Goal: Transaction & Acquisition: Purchase product/service

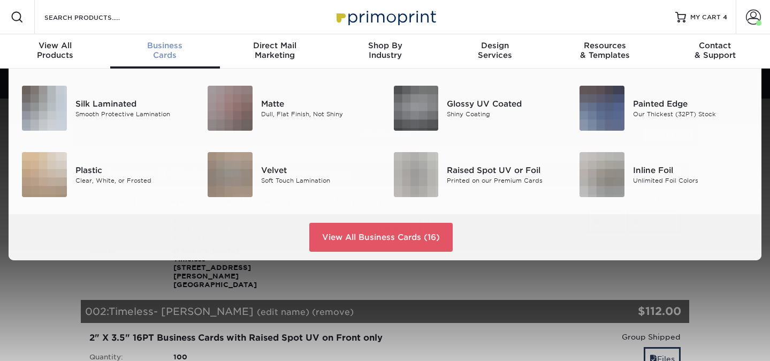
click at [164, 43] on span "Business" at bounding box center [165, 46] width 110 height 10
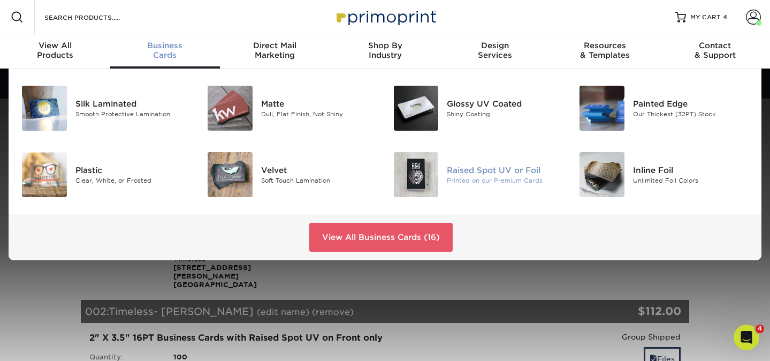
click at [453, 174] on div "Raised Spot UV or Foil" at bounding box center [505, 170] width 116 height 12
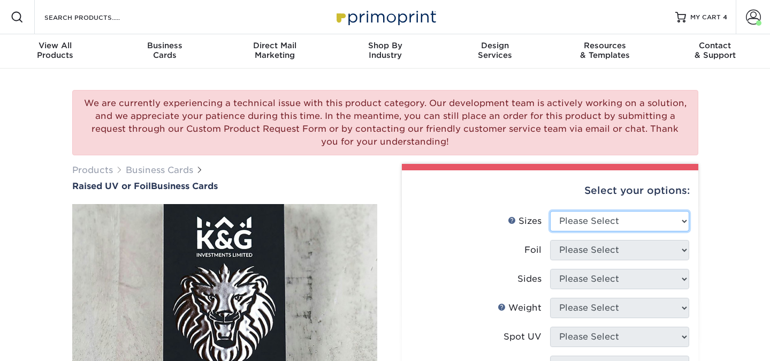
click at [576, 214] on select "Please Select 2" x 3.5" - Standard" at bounding box center [619, 221] width 139 height 20
select select "2.00x3.50"
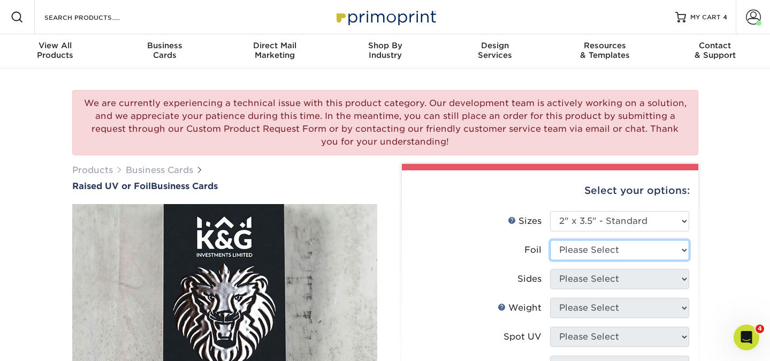
click at [574, 245] on select "Please Select No Yes" at bounding box center [619, 250] width 139 height 20
select select "0"
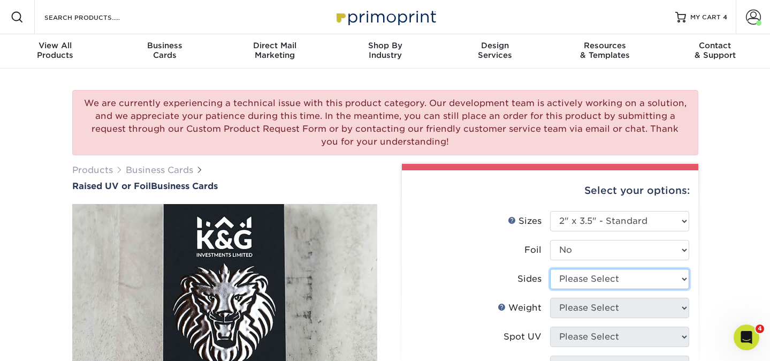
click at [573, 279] on select "Please Select Print Both Sides Print Front Only" at bounding box center [619, 279] width 139 height 20
select select "13abbda7-1d64-4f25-8bb2-c179b224825d"
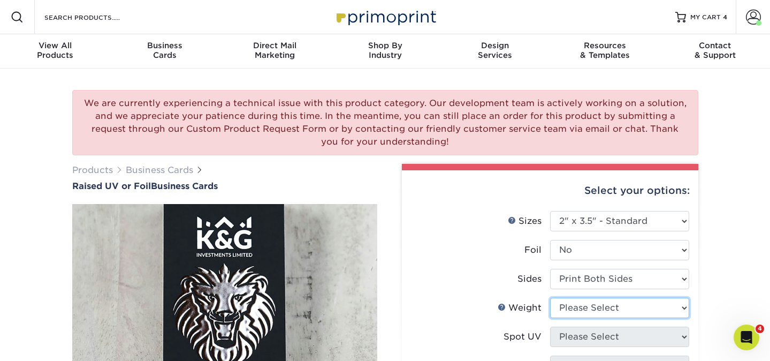
click at [572, 308] on select "Please Select 16PT" at bounding box center [619, 308] width 139 height 20
select select "16PT"
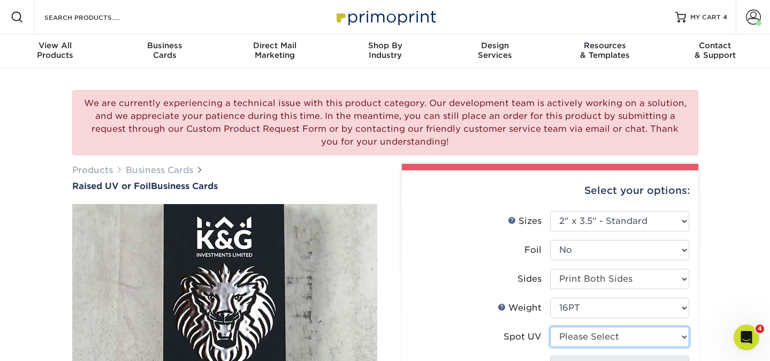
click at [573, 337] on select "Please Select No Spot UV Front Only" at bounding box center [619, 336] width 139 height 20
select select "1"
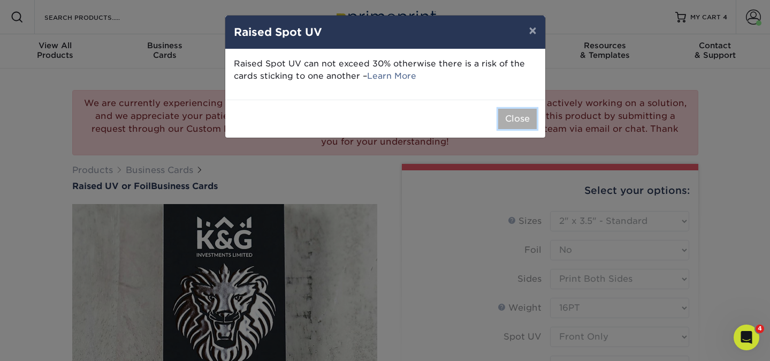
click at [529, 122] on button "Close" at bounding box center [517, 119] width 39 height 20
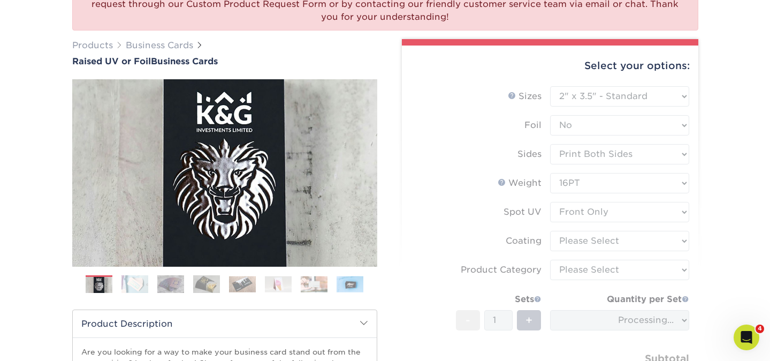
scroll to position [171, 0]
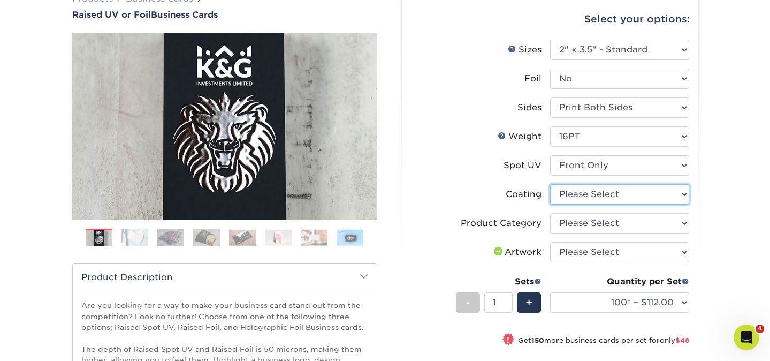
click at [581, 196] on select at bounding box center [619, 194] width 139 height 20
select select "3e7618de-abca-4bda-9f97-8b9129e913d8"
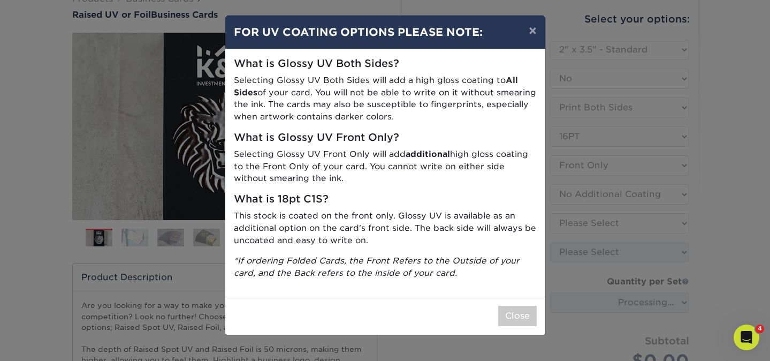
click at [581, 224] on div "× FOR UV COATING OPTIONS PLEASE NOTE: What is Glossy UV Both Sides? Selecting G…" at bounding box center [385, 180] width 770 height 361
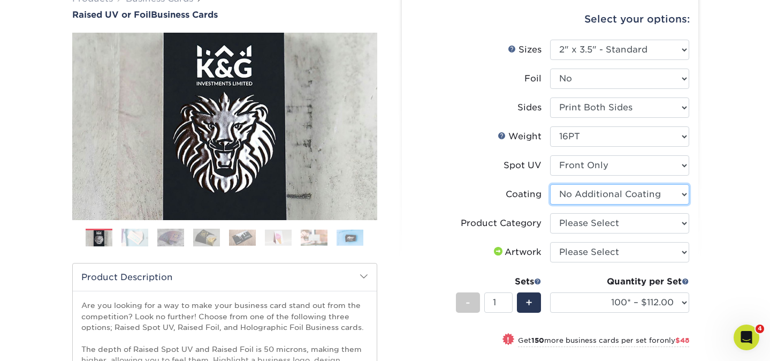
click at [583, 200] on select at bounding box center [619, 194] width 139 height 20
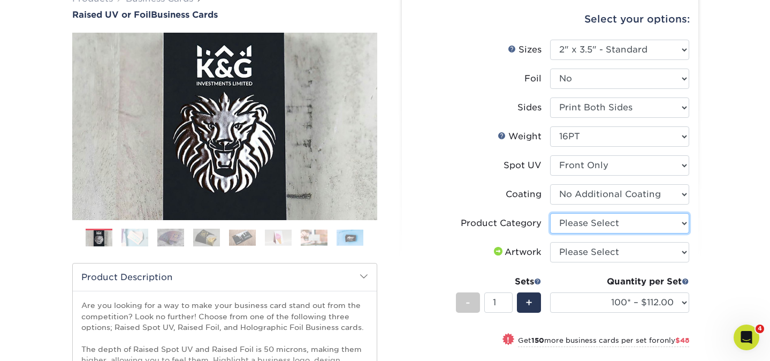
click at [576, 223] on select "Please Select Business Cards" at bounding box center [619, 223] width 139 height 20
select select "3b5148f1-0588-4f88-a218-97bcfdce65c1"
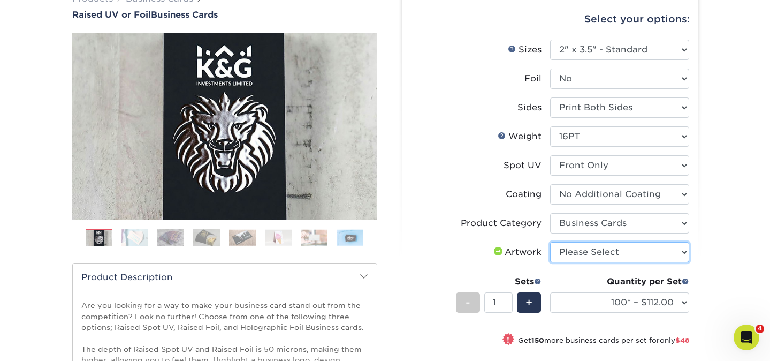
click at [576, 248] on select "Please Select I will upload files I need a design - $100" at bounding box center [619, 252] width 139 height 20
select select "upload"
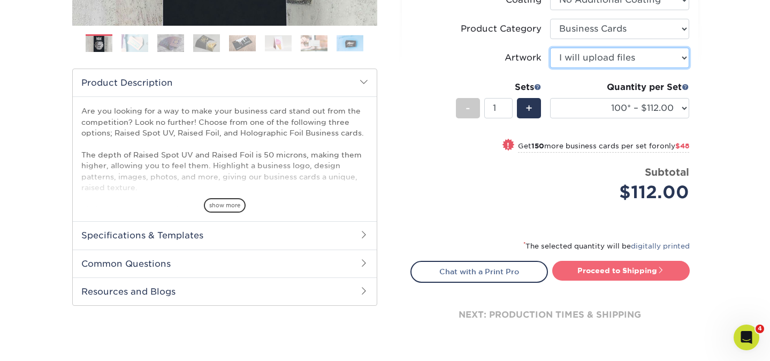
scroll to position [367, 0]
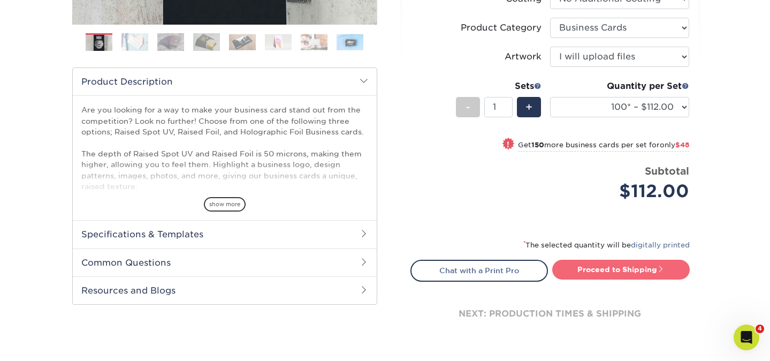
click at [582, 271] on link "Proceed to Shipping" at bounding box center [621, 269] width 138 height 19
type input "Set 1"
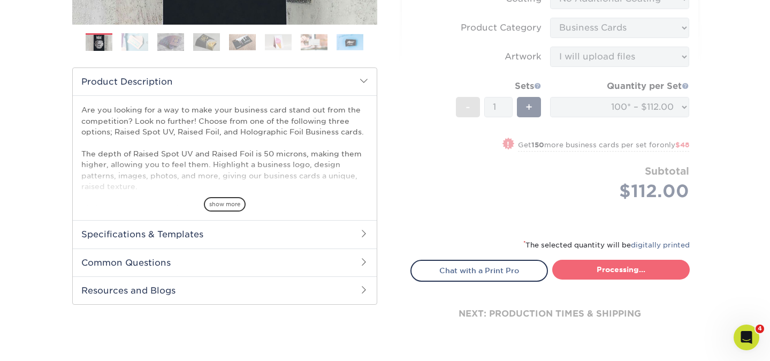
select select "52069502-5f9e-478c-8054-338319a33c46"
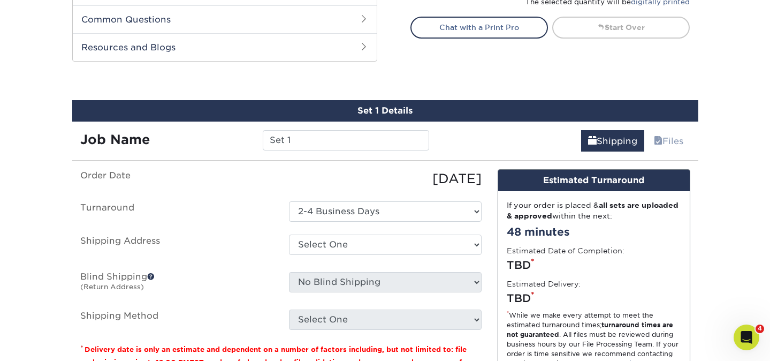
scroll to position [655, 0]
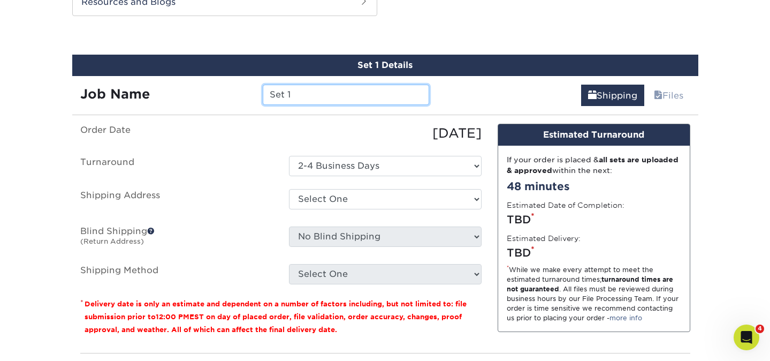
click at [328, 96] on input "Set 1" at bounding box center [346, 95] width 166 height 20
type input "H"
click at [323, 94] on input "Timeless- [PERSON_NAME]" at bounding box center [346, 95] width 166 height 20
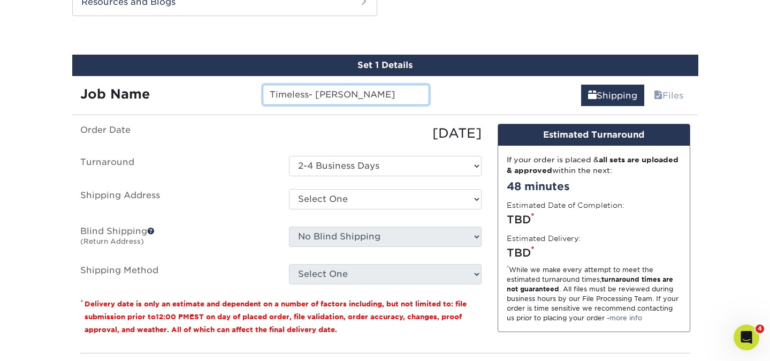
click at [323, 94] on input "Timeless- [PERSON_NAME]" at bounding box center [346, 95] width 166 height 20
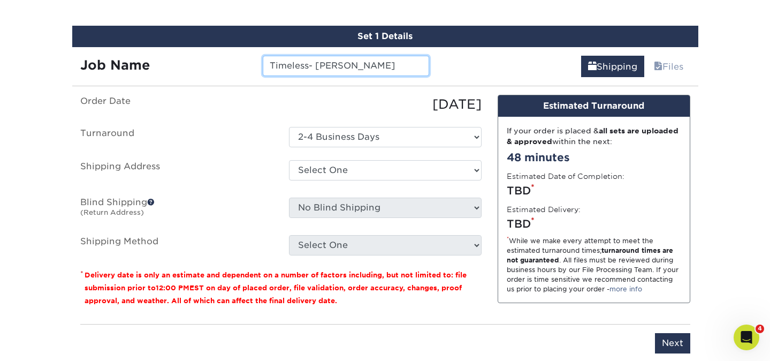
scroll to position [685, 0]
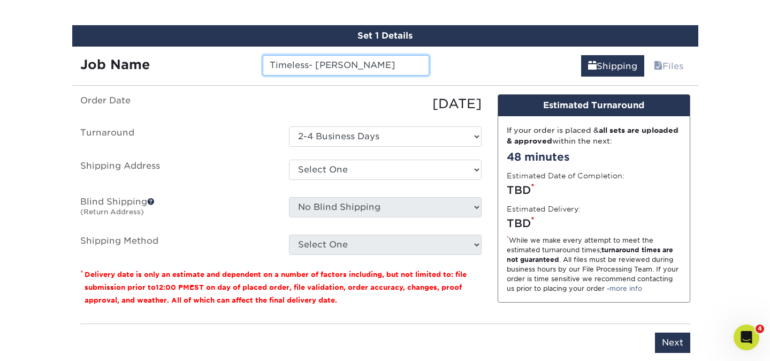
type input "Timeless- Hunt"
click at [286, 165] on div "Select One EOU EOU ILM Office TIMELESS - BUSINESS CARDS + Add New Address" at bounding box center [385, 171] width 209 height 25
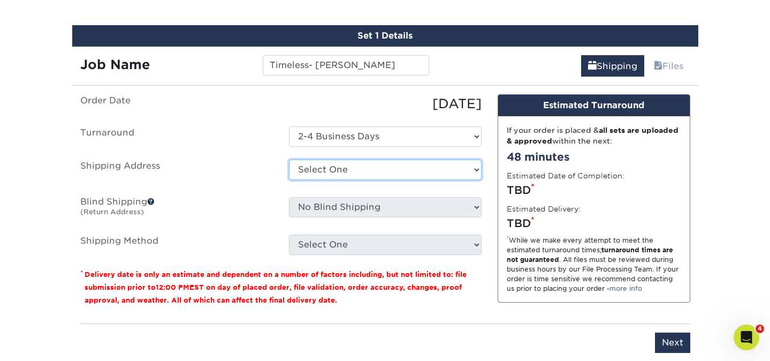
click at [299, 165] on select "Select One EOU EOU ILM Office TIMELESS - BUSINESS CARDS + Add New Address" at bounding box center [385, 169] width 193 height 20
select select "282429"
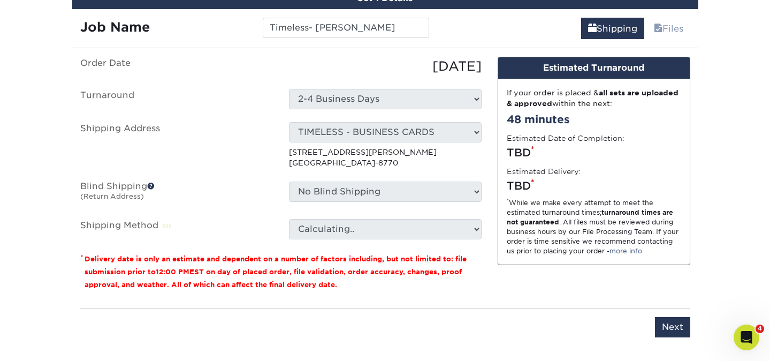
scroll to position [734, 0]
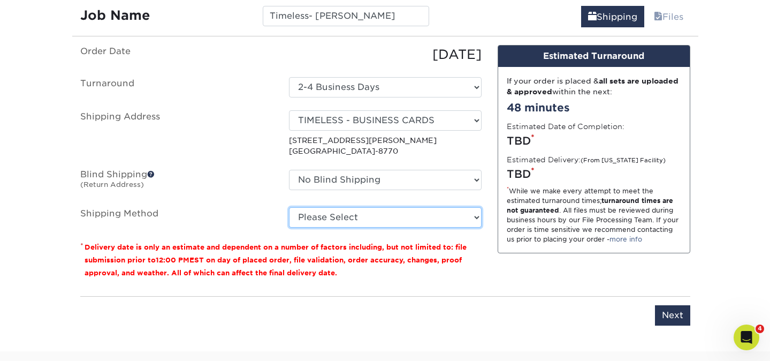
click at [341, 221] on select "Please Select Ground Shipping (+$7.84) 3 Day Shipping Service (+$15.33) 2 Day A…" at bounding box center [385, 217] width 193 height 20
select select "03"
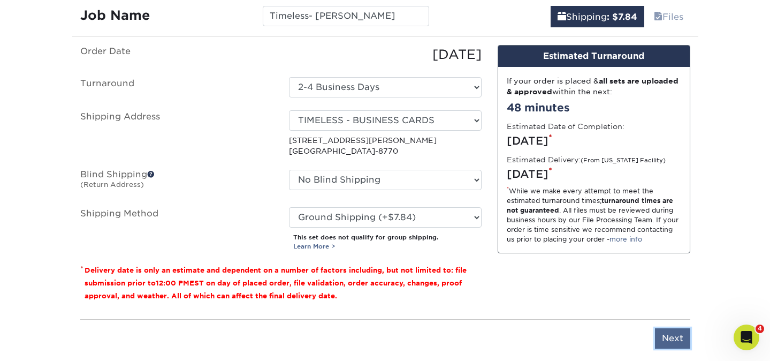
click at [667, 337] on input "Next" at bounding box center [672, 338] width 35 height 20
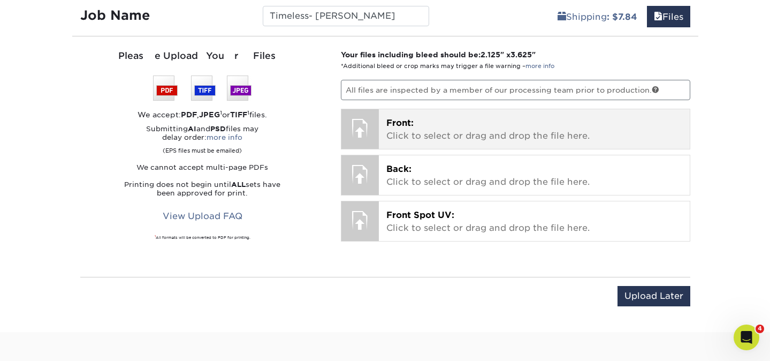
click at [457, 130] on p "Front: Click to select or drag and drop the file here." at bounding box center [534, 130] width 296 height 26
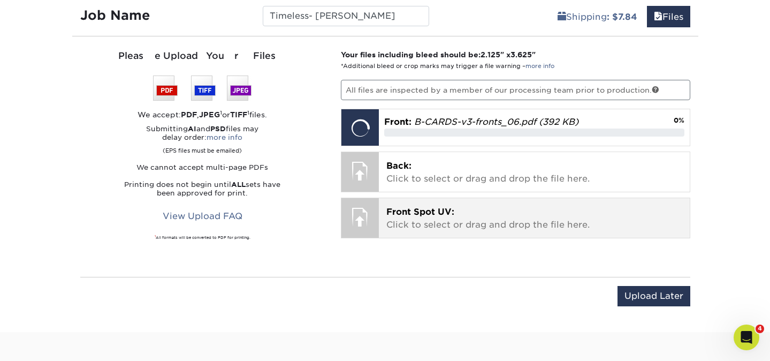
click at [488, 223] on p "Front Spot UV: Click to select or drag and drop the file here." at bounding box center [534, 219] width 296 height 26
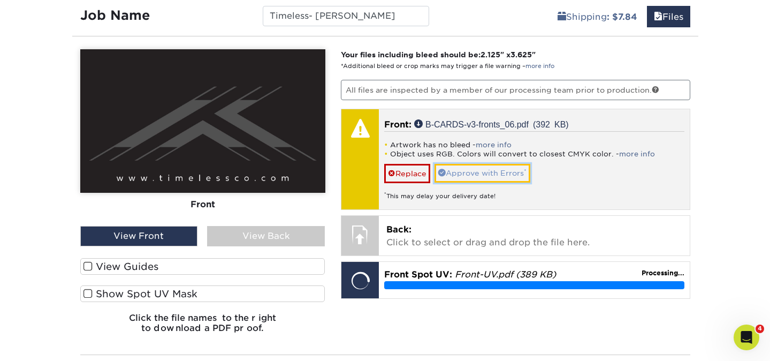
click at [467, 172] on link "Approve with Errors *" at bounding box center [483, 173] width 96 height 18
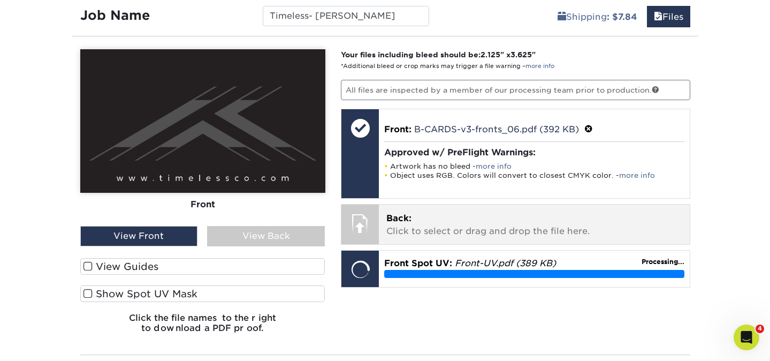
click at [439, 226] on p "Back: Click to select or drag and drop the file here." at bounding box center [534, 225] width 296 height 26
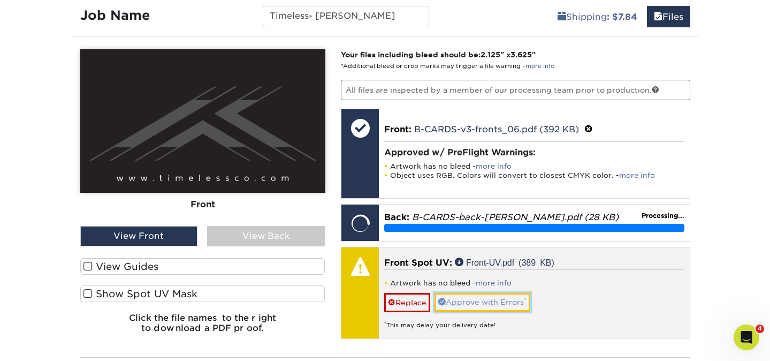
click at [484, 298] on link "Approve with Errors *" at bounding box center [483, 302] width 96 height 18
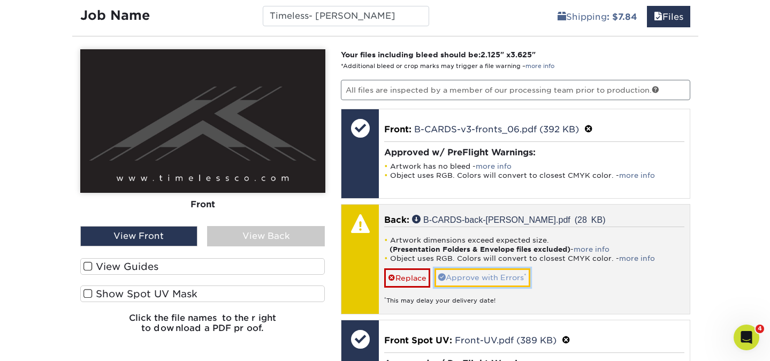
click at [504, 275] on link "Approve with Errors *" at bounding box center [483, 277] width 96 height 18
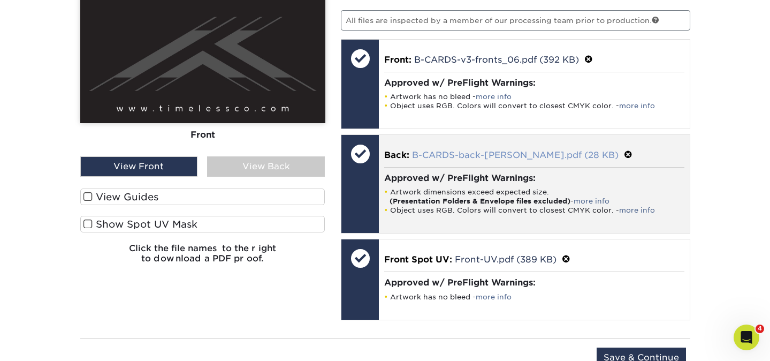
scroll to position [820, 0]
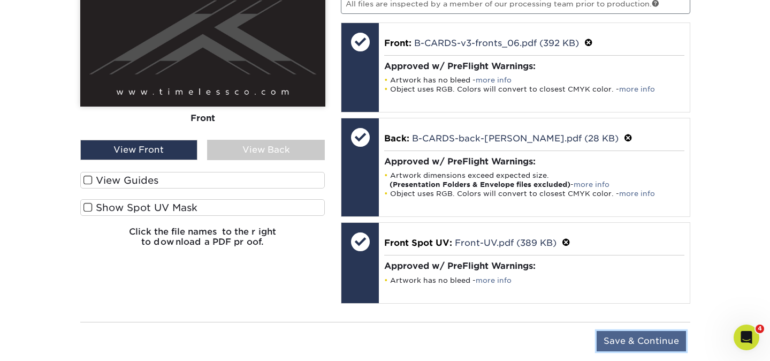
click at [621, 335] on input "Save & Continue" at bounding box center [641, 341] width 89 height 20
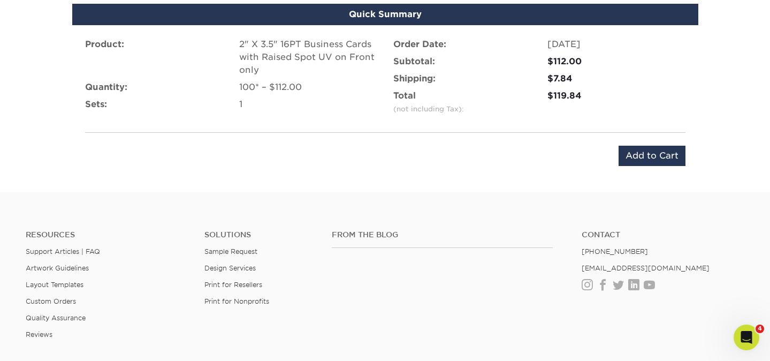
scroll to position [738, 0]
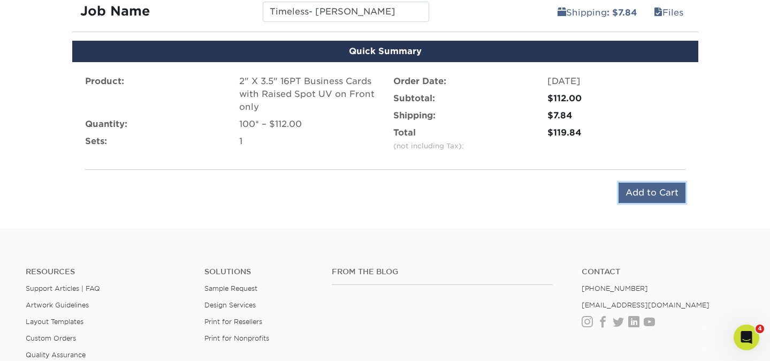
click at [637, 199] on input "Add to Cart" at bounding box center [652, 193] width 67 height 20
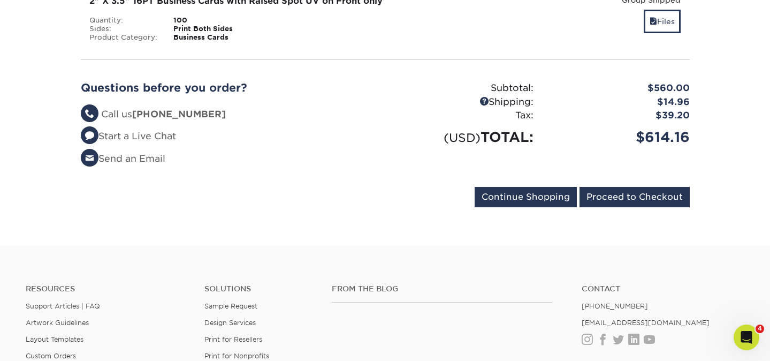
scroll to position [660, 0]
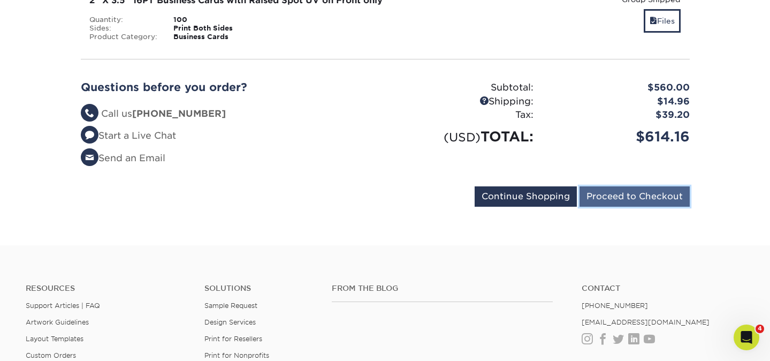
click at [628, 190] on input "Proceed to Checkout" at bounding box center [635, 196] width 110 height 20
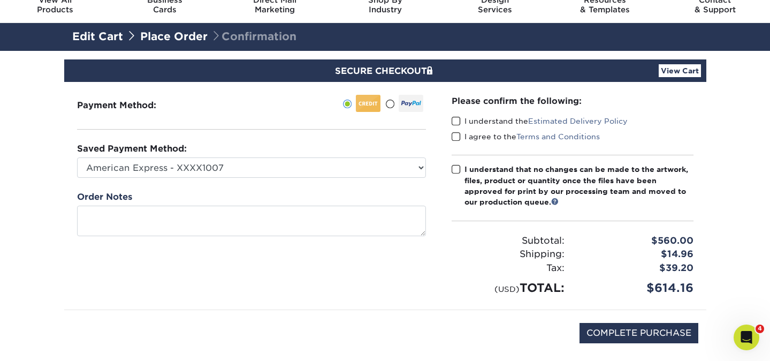
scroll to position [73, 0]
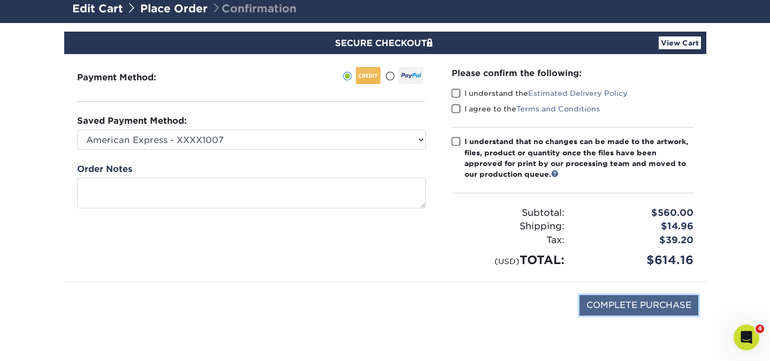
click at [601, 306] on input "COMPLETE PURCHASE" at bounding box center [639, 305] width 119 height 20
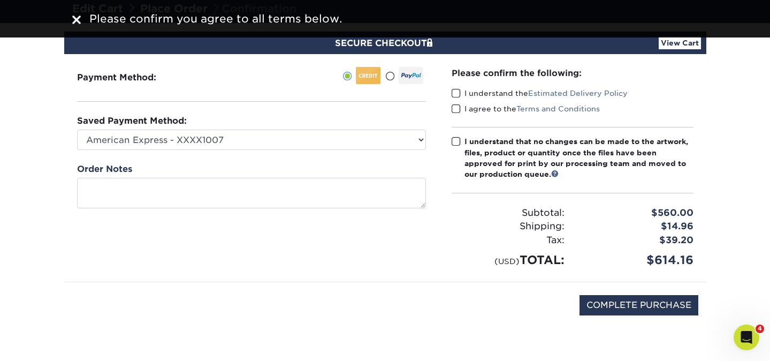
click at [508, 94] on label "I understand the Estimated Delivery Policy" at bounding box center [540, 93] width 176 height 11
click at [0, 0] on input "I understand the Estimated Delivery Policy" at bounding box center [0, 0] width 0 height 0
click at [506, 106] on label "I agree to the Terms and Conditions" at bounding box center [526, 108] width 148 height 11
click at [0, 0] on input "I agree to the Terms and Conditions" at bounding box center [0, 0] width 0 height 0
click at [480, 140] on div "I understand that no changes can be made to the artwork, files, product or quan…" at bounding box center [579, 158] width 229 height 44
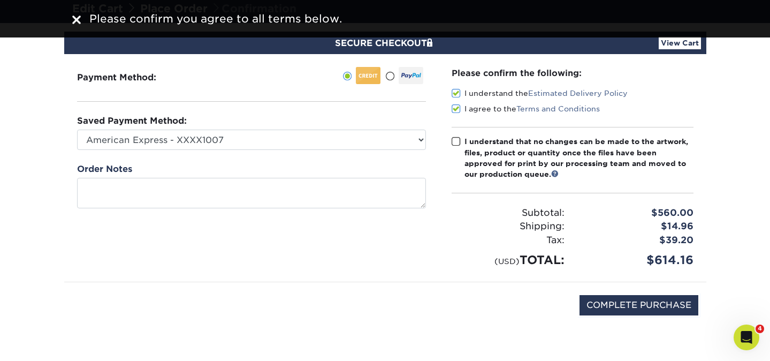
click at [0, 0] on input "I understand that no changes can be made to the artwork, files, product or quan…" at bounding box center [0, 0] width 0 height 0
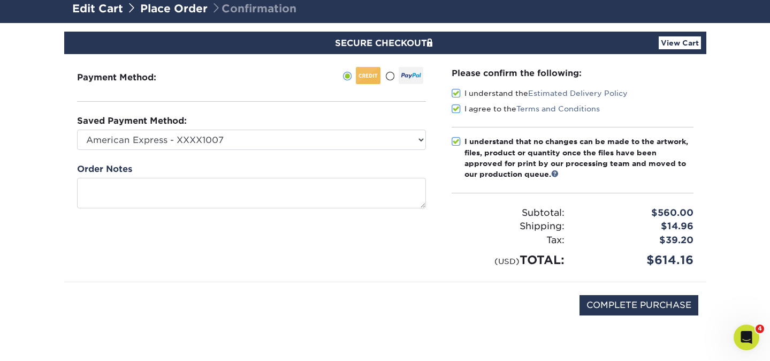
click at [415, 299] on div "COMPLETE PURCHASE" at bounding box center [385, 310] width 626 height 57
click at [613, 303] on input "COMPLETE PURCHASE" at bounding box center [639, 305] width 119 height 20
type input "PROCESSING, PLEASE WAIT..."
